Goal: Task Accomplishment & Management: Complete application form

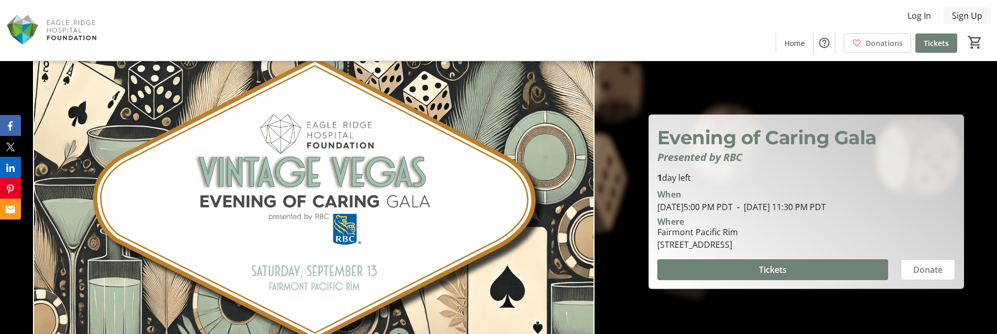
click at [971, 17] on span "Sign Up" at bounding box center [967, 15] width 30 height 13
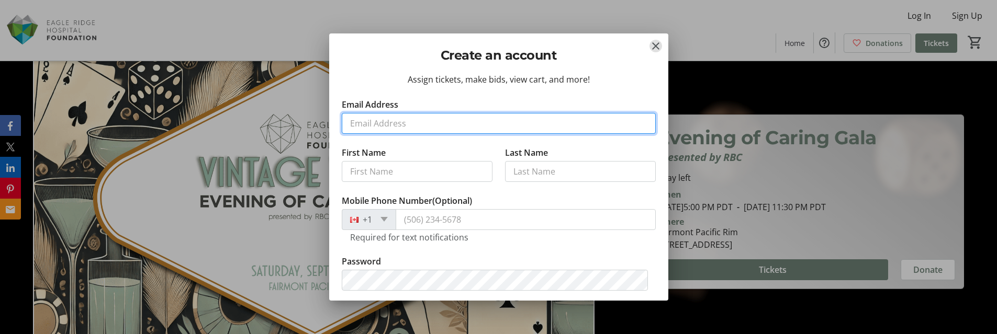
click at [421, 123] on input "Email Address" at bounding box center [499, 123] width 314 height 21
click at [586, 122] on input "Email Address" at bounding box center [499, 123] width 314 height 21
type input "[EMAIL_ADDRESS][DOMAIN_NAME]"
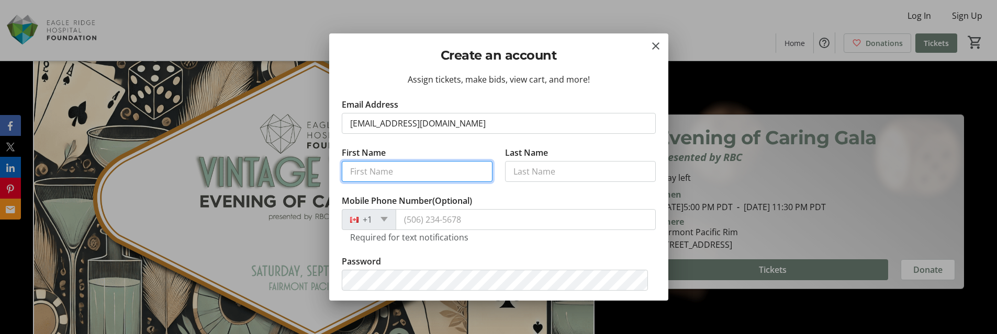
type input "[PERSON_NAME]"
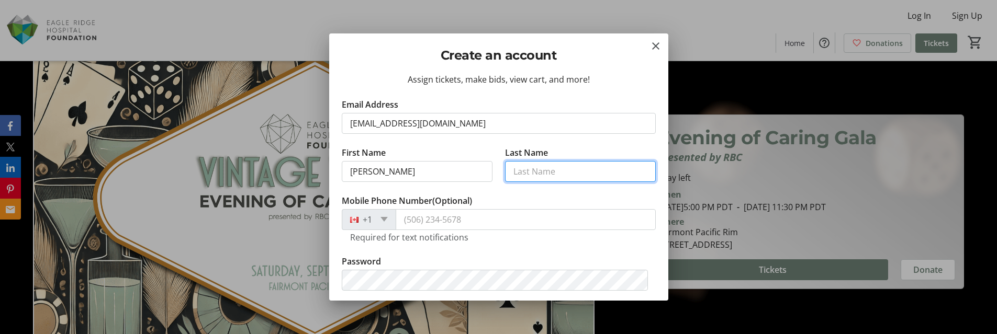
type input "Low"
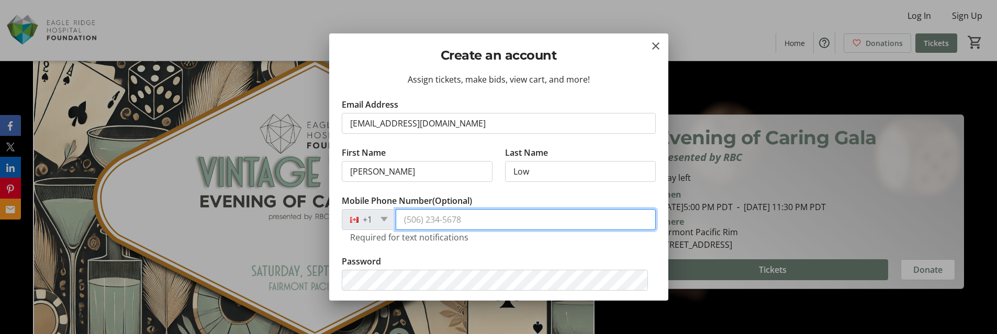
type input "[PHONE_NUMBER]"
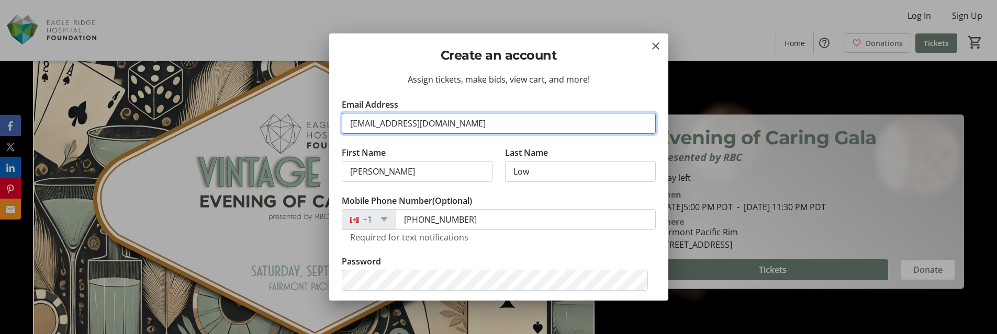
type input "[EMAIL_ADDRESS][DOMAIN_NAME]"
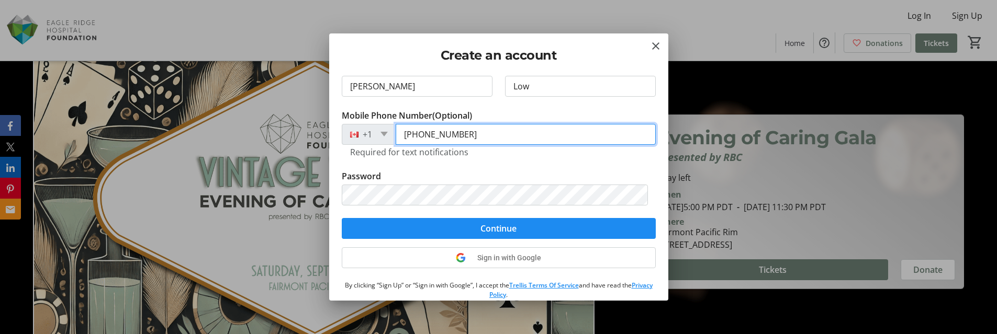
scroll to position [105, 0]
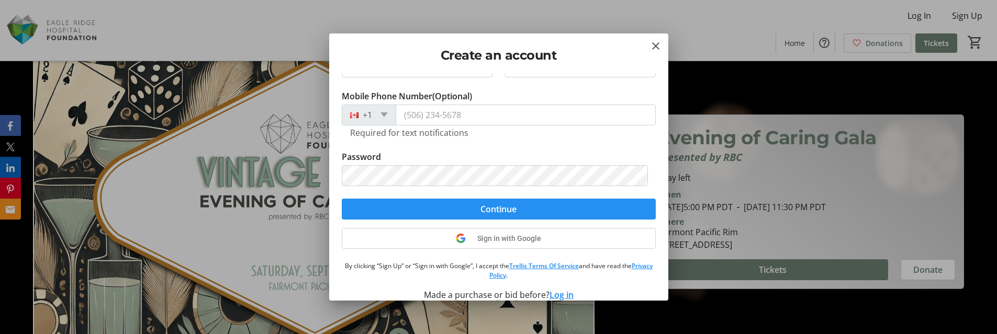
click at [560, 205] on span "submit" at bounding box center [499, 209] width 314 height 25
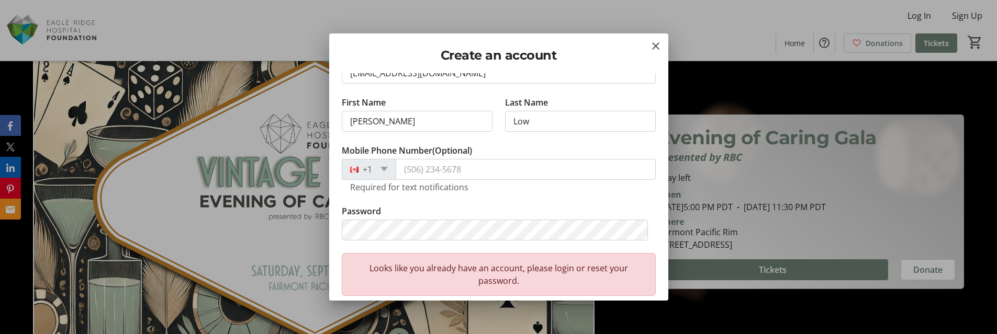
scroll to position [0, 0]
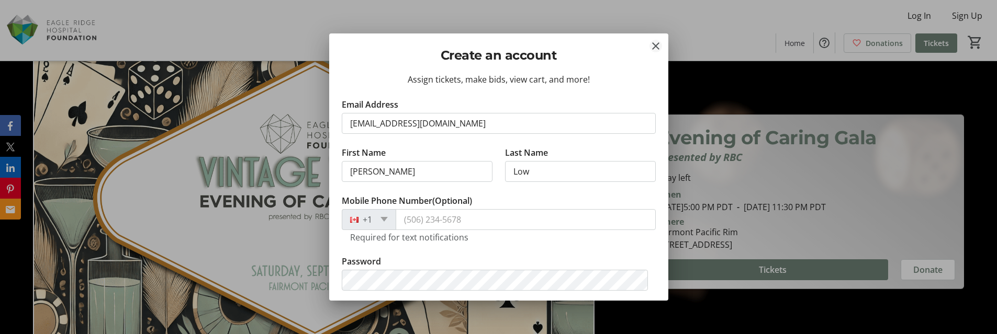
click at [657, 47] on mat-icon "Close" at bounding box center [655, 46] width 13 height 13
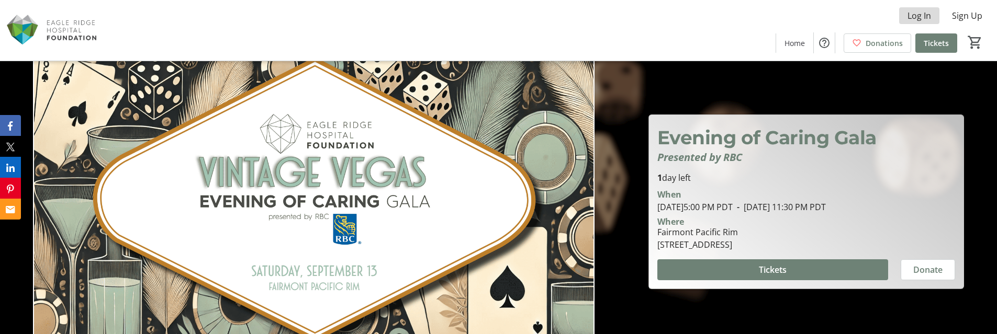
click at [915, 16] on span "Log In" at bounding box center [919, 15] width 24 height 13
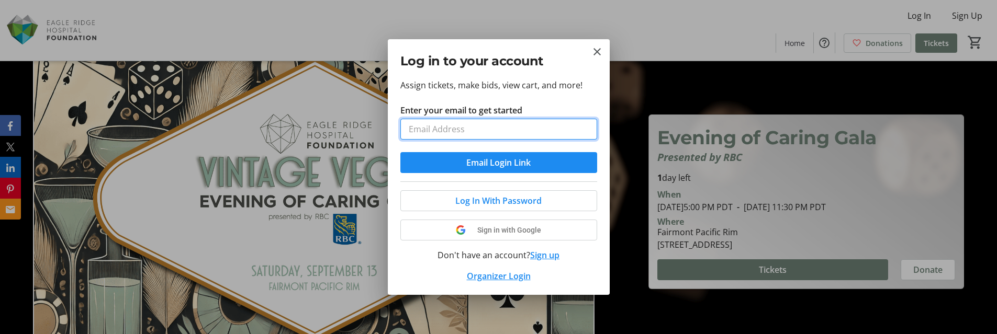
click at [463, 122] on input "Enter your email to get started" at bounding box center [498, 129] width 197 height 21
click at [449, 121] on input "Enter your email to get started" at bounding box center [498, 129] width 197 height 21
type input "[EMAIL_ADDRESS][DOMAIN_NAME]"
click at [400, 152] on button "Email Login Link" at bounding box center [498, 162] width 197 height 21
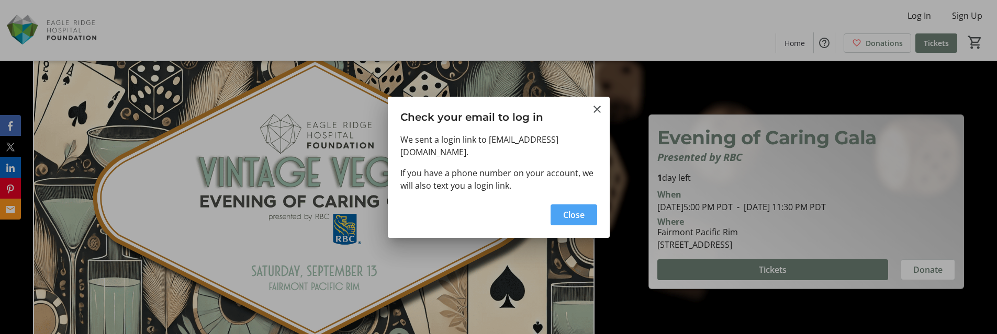
click at [568, 209] on span "Close" at bounding box center [573, 215] width 21 height 13
